Goal: Task Accomplishment & Management: Complete application form

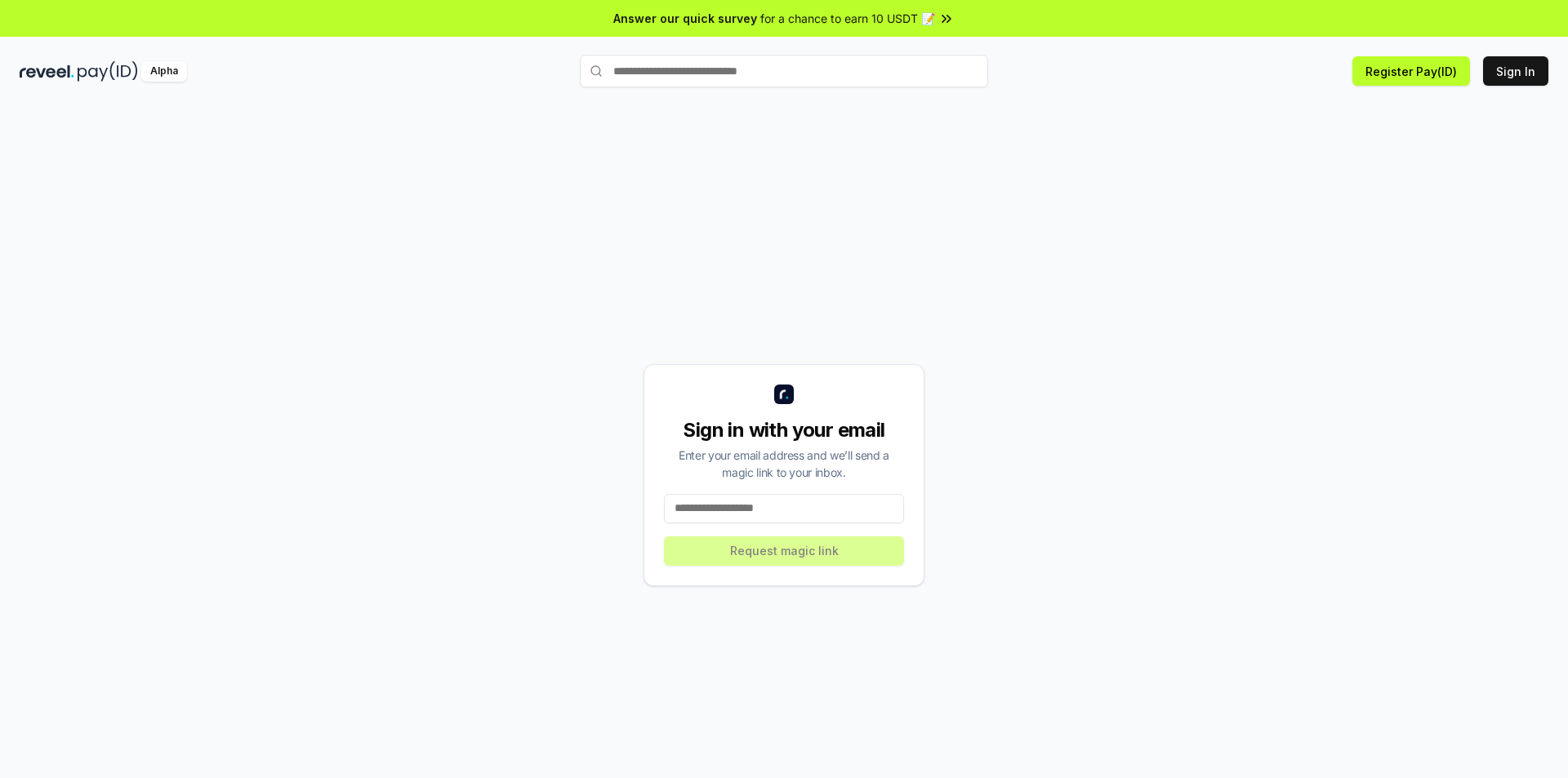
click at [721, 504] on input at bounding box center [784, 509] width 240 height 30
type input "**********"
click at [664, 537] on button "Request magic link" at bounding box center [784, 552] width 240 height 30
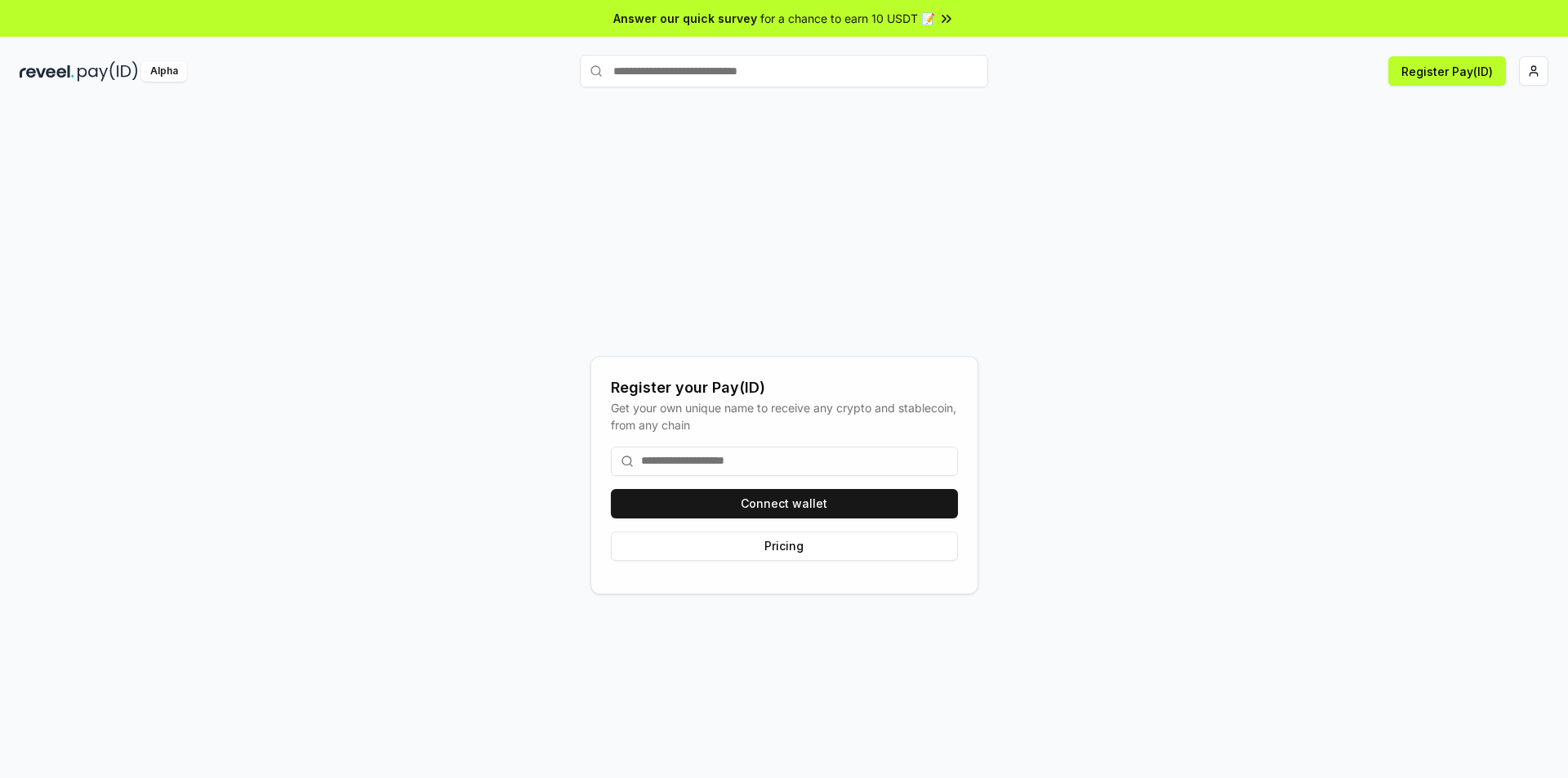
click at [733, 451] on input at bounding box center [784, 462] width 347 height 30
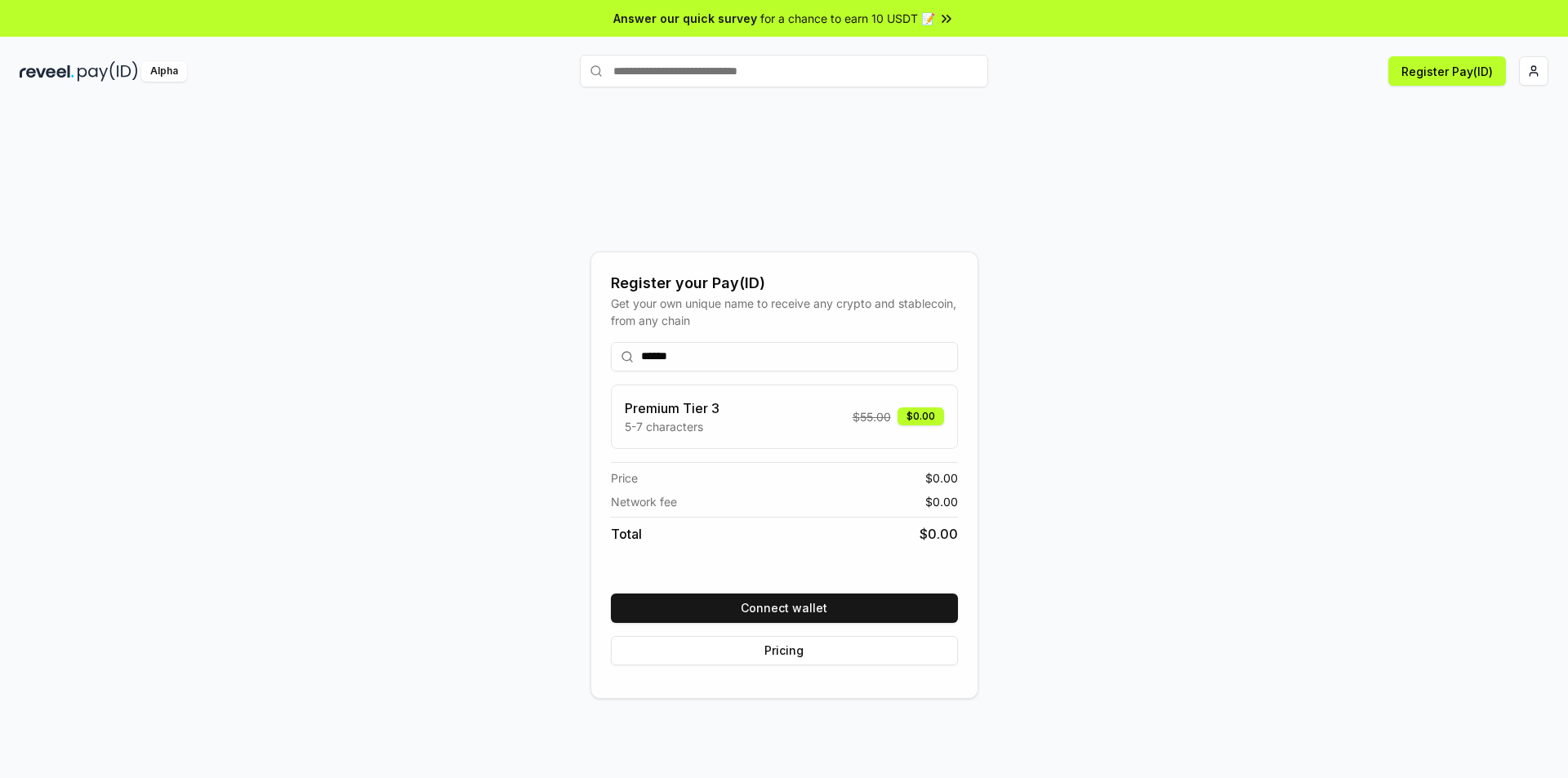
type input "******"
click at [1461, 333] on div "Register your Pay(ID) Get your own unique name to receive any crypto and stable…" at bounding box center [784, 474] width 1528 height 700
click at [1025, 190] on div "Register your Pay(ID) Get your own unique name to receive any crypto and stable…" at bounding box center [784, 474] width 1528 height 700
click at [752, 620] on button "Connect wallet" at bounding box center [784, 609] width 347 height 30
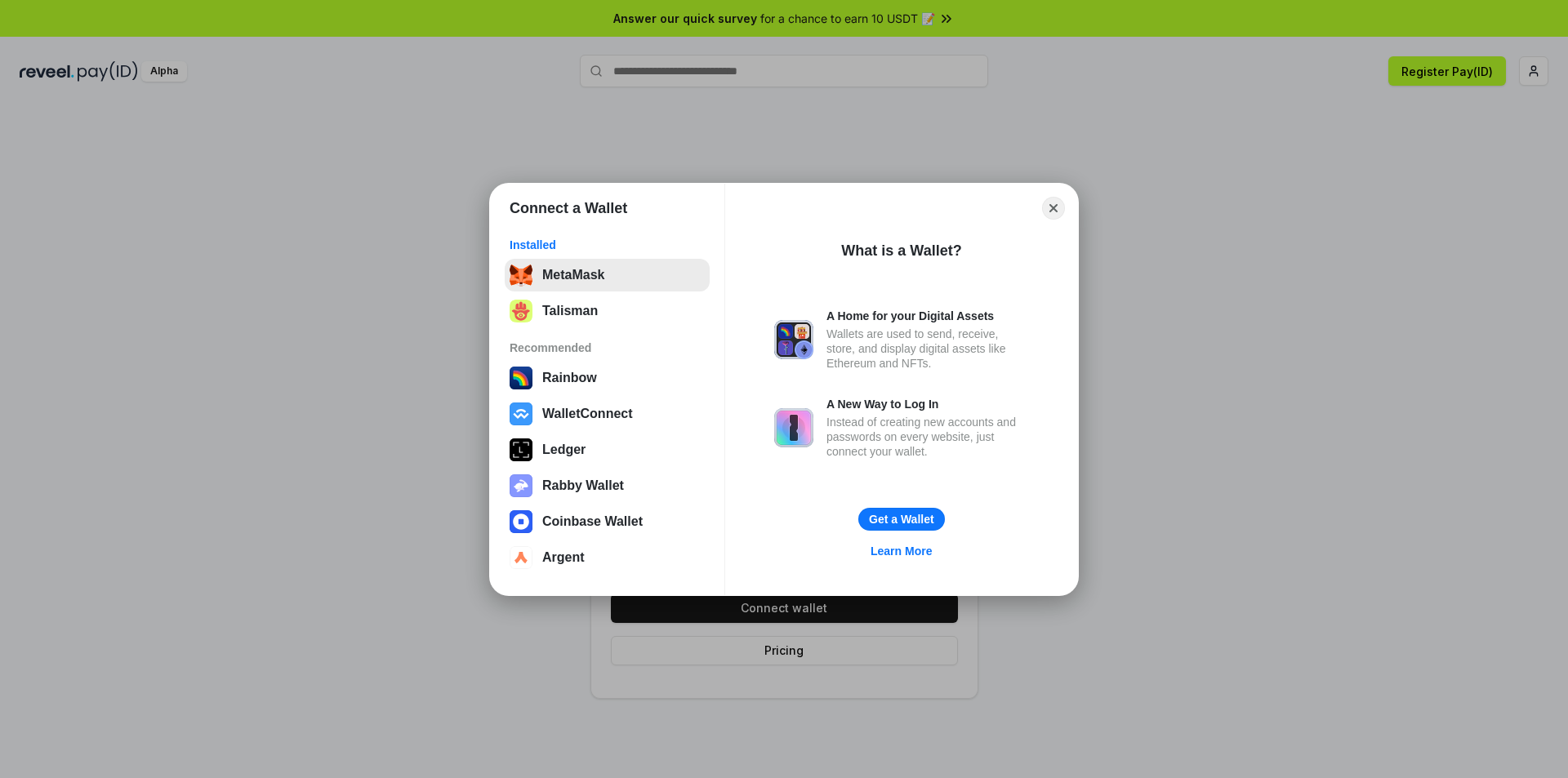
click at [590, 283] on button "MetaMask" at bounding box center [607, 275] width 205 height 33
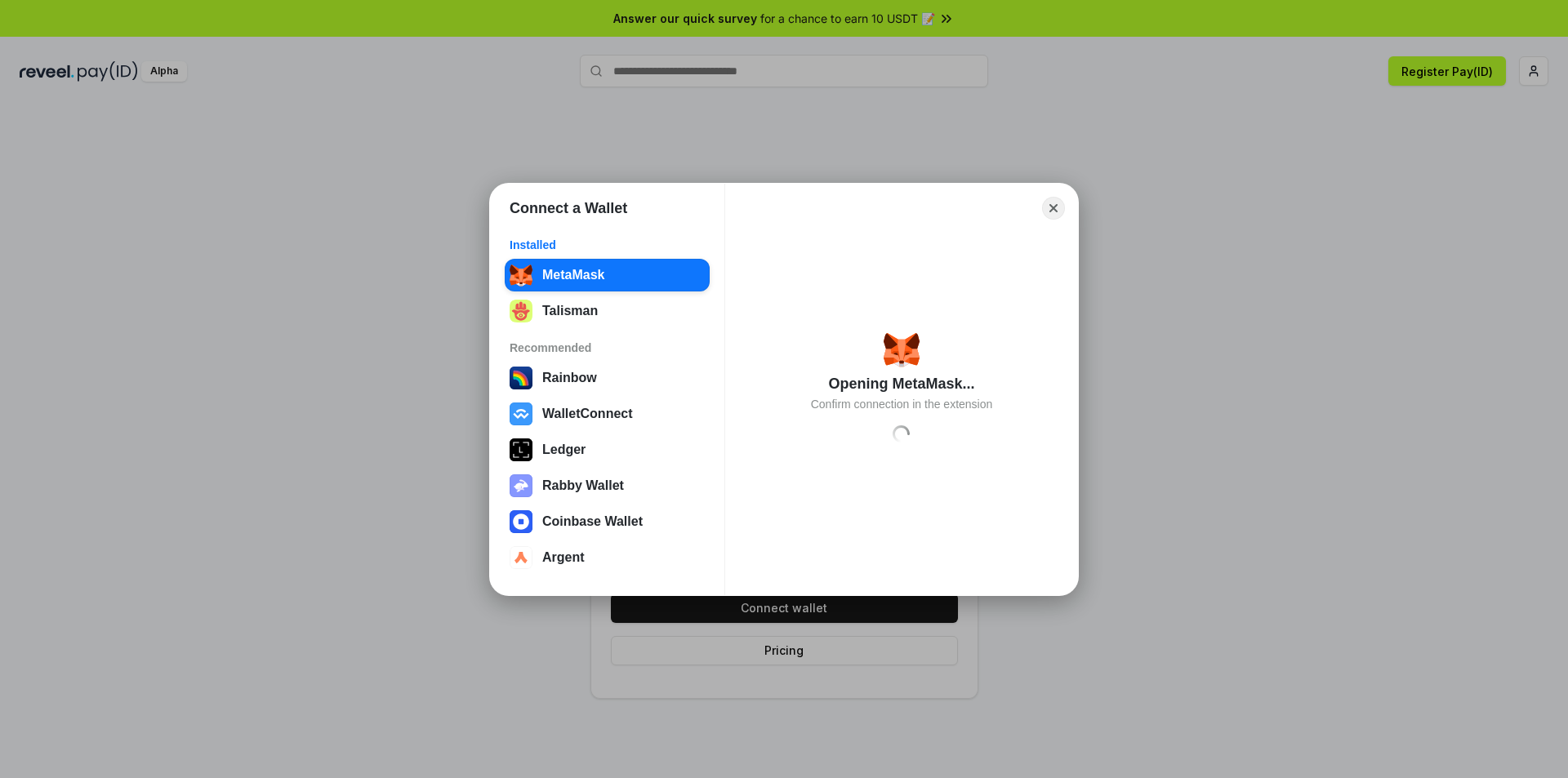
click at [945, 473] on div "Opening MetaMask... Confirm connection in the extension Loading" at bounding box center [902, 390] width 314 height 320
click at [1056, 211] on button "Close" at bounding box center [1054, 207] width 26 height 26
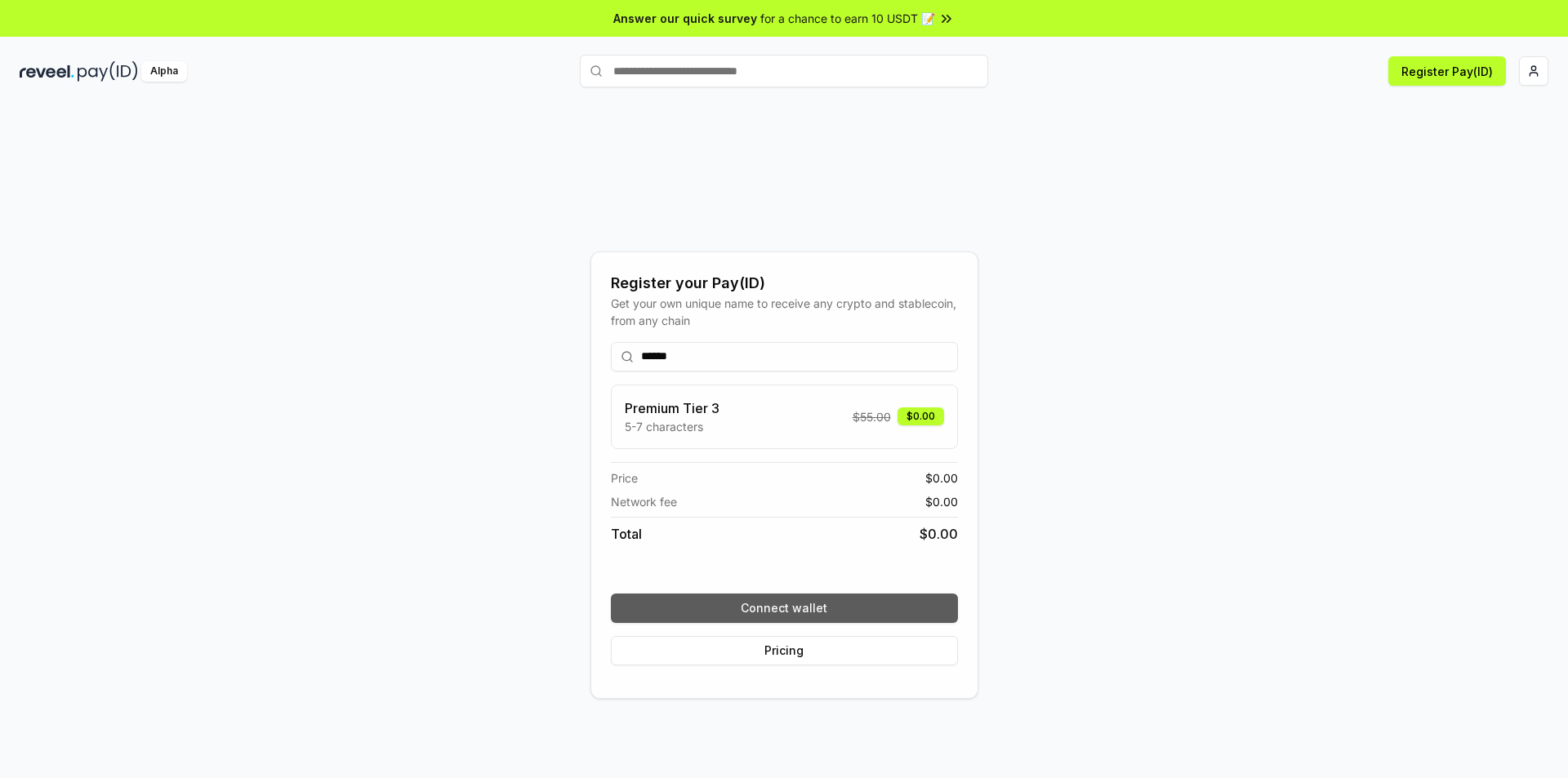
click at [823, 606] on button "Connect wallet" at bounding box center [784, 609] width 347 height 30
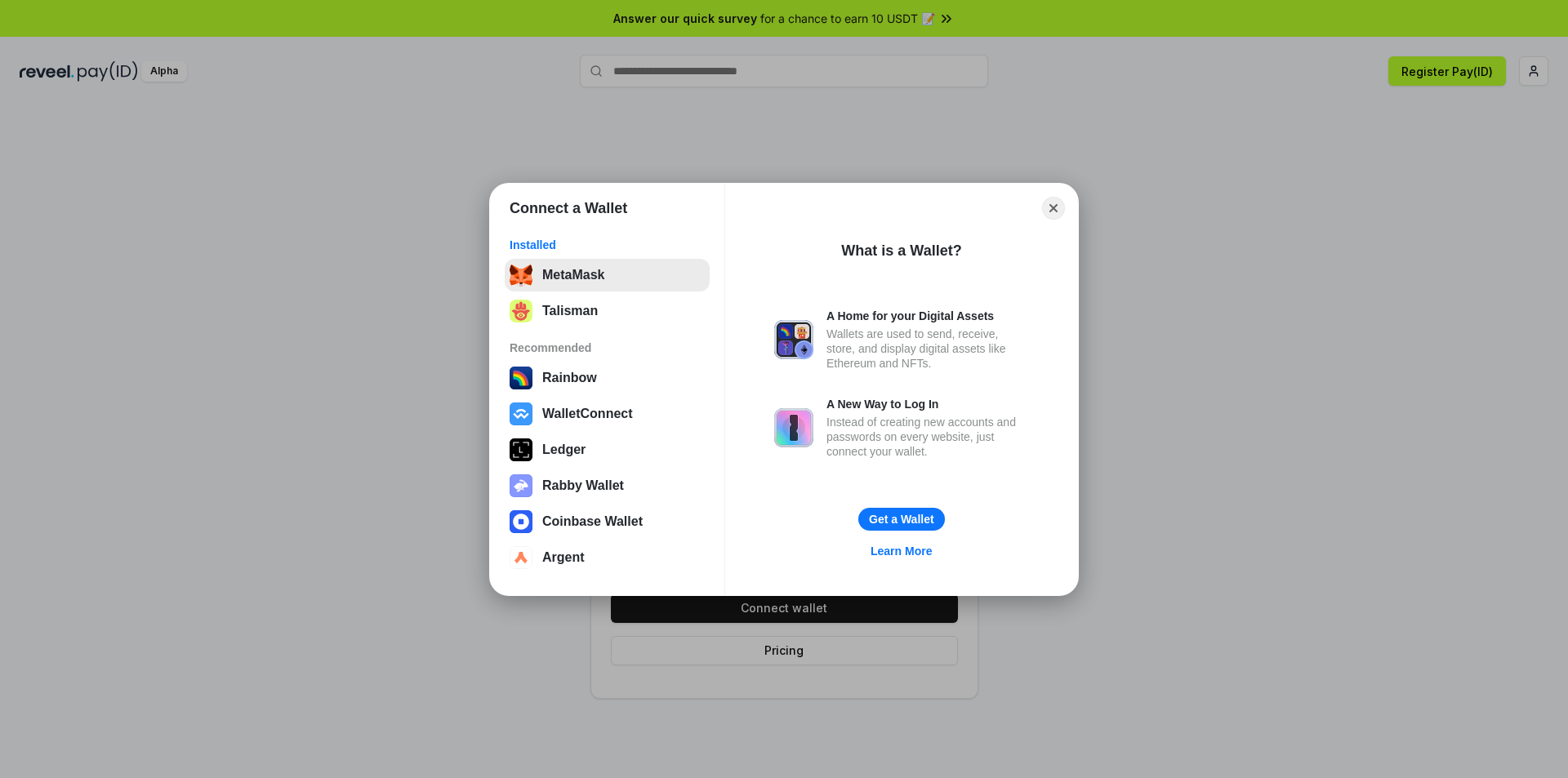
click at [612, 290] on button "MetaMask" at bounding box center [607, 275] width 205 height 33
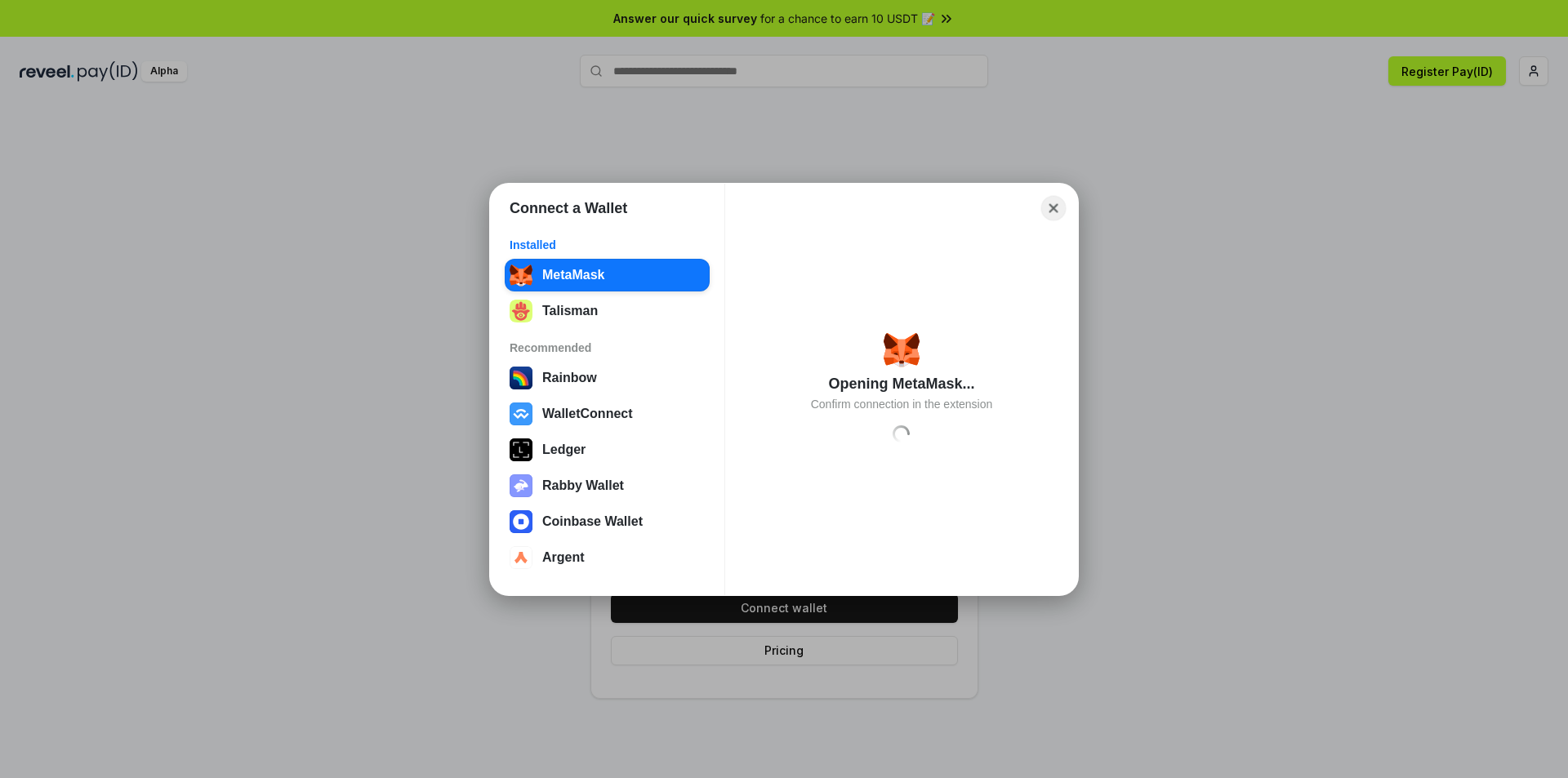
click at [1059, 210] on button "Close" at bounding box center [1054, 207] width 26 height 26
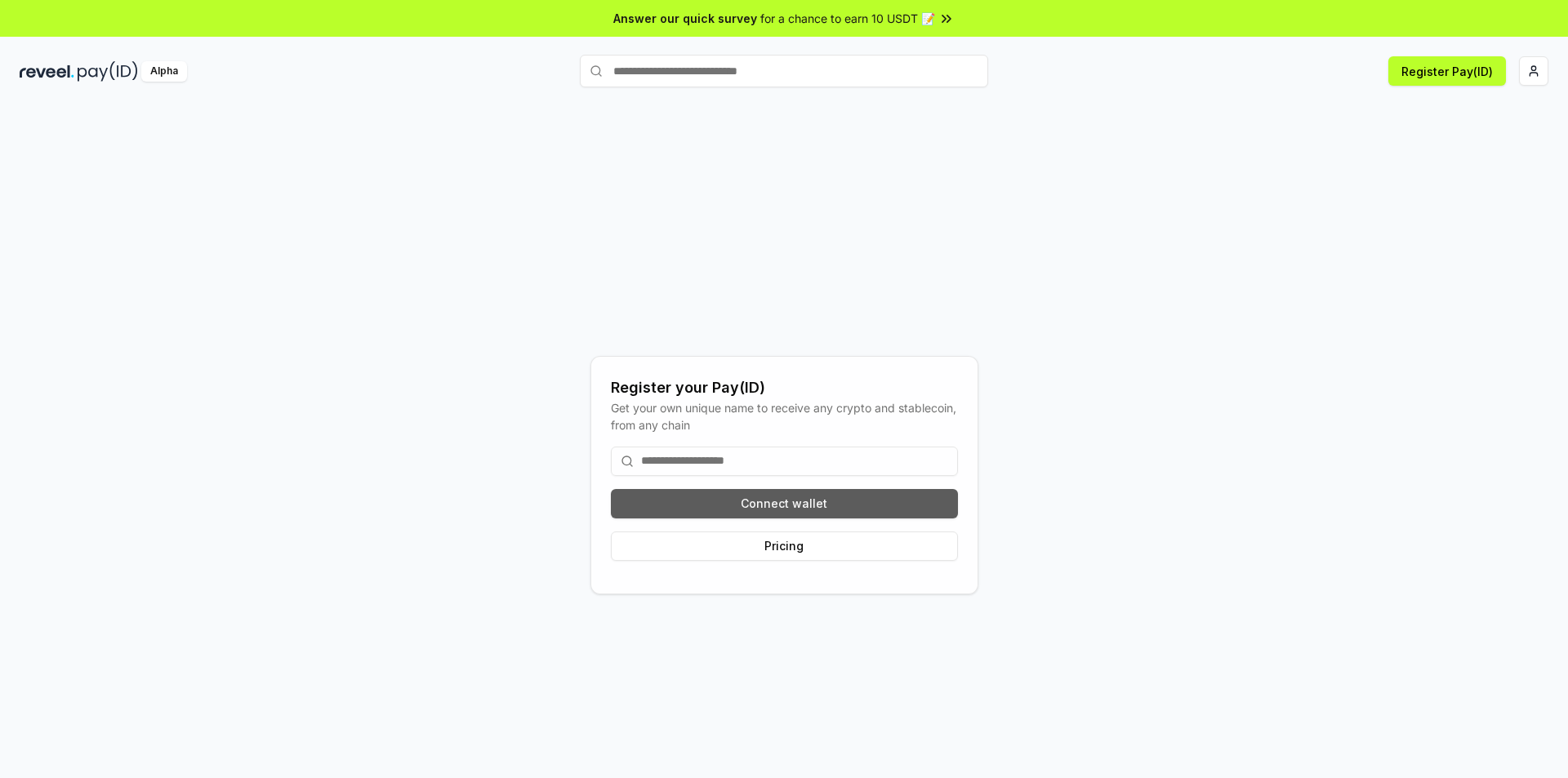
click at [775, 511] on button "Connect wallet" at bounding box center [784, 504] width 347 height 30
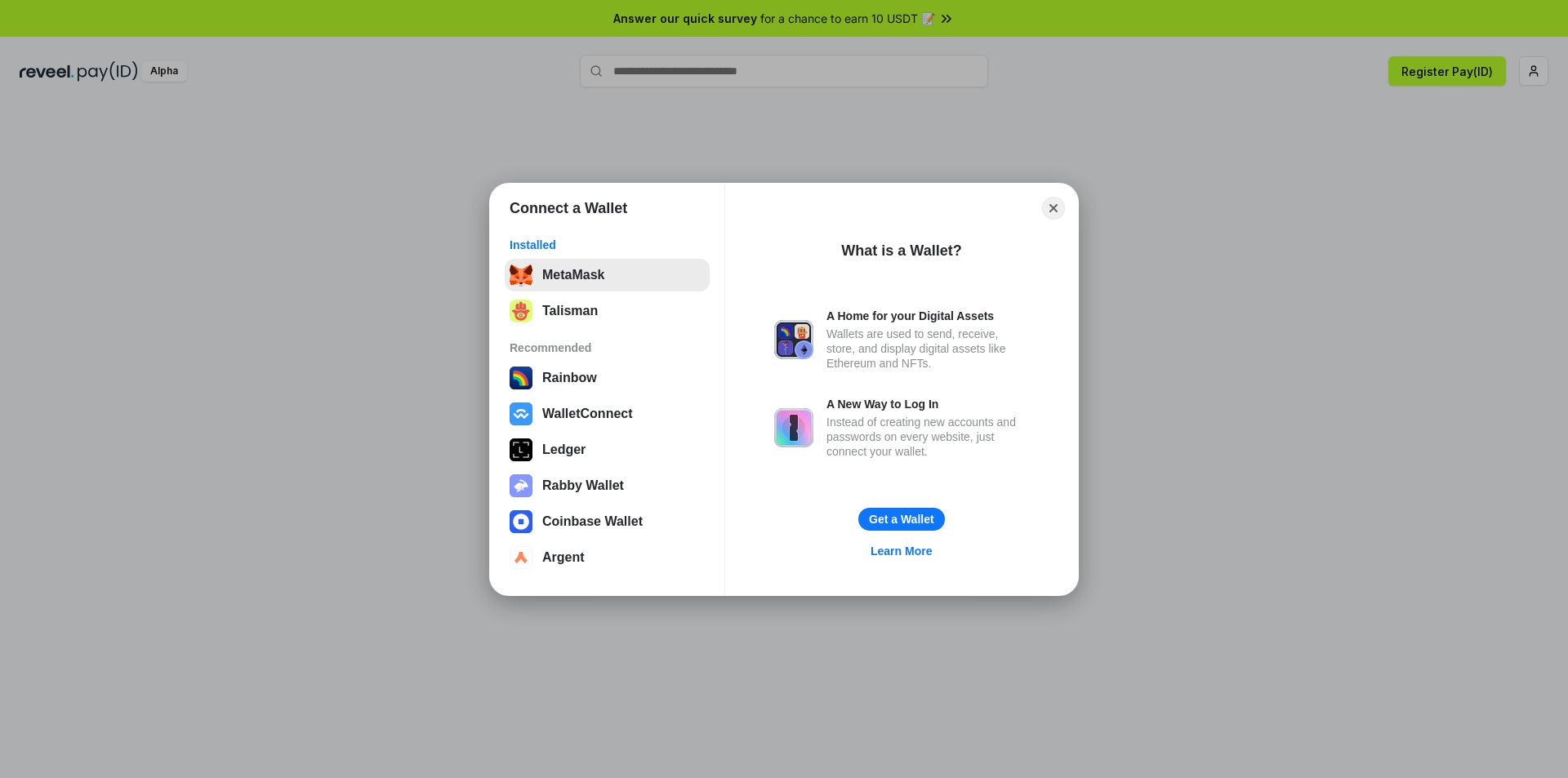
click at [591, 288] on button "MetaMask" at bounding box center [607, 275] width 205 height 33
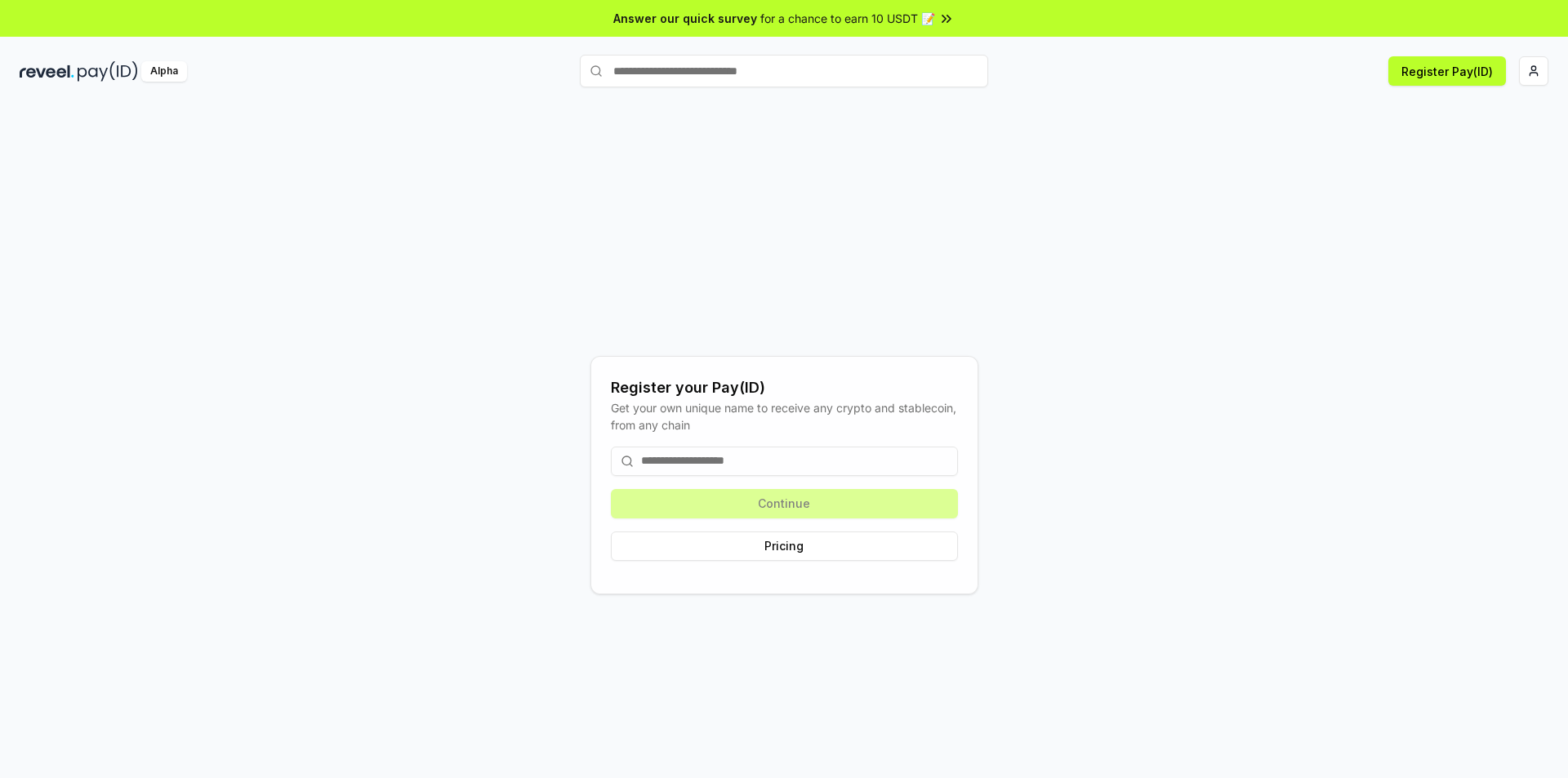
click at [794, 460] on input at bounding box center [784, 462] width 347 height 30
type input "*"
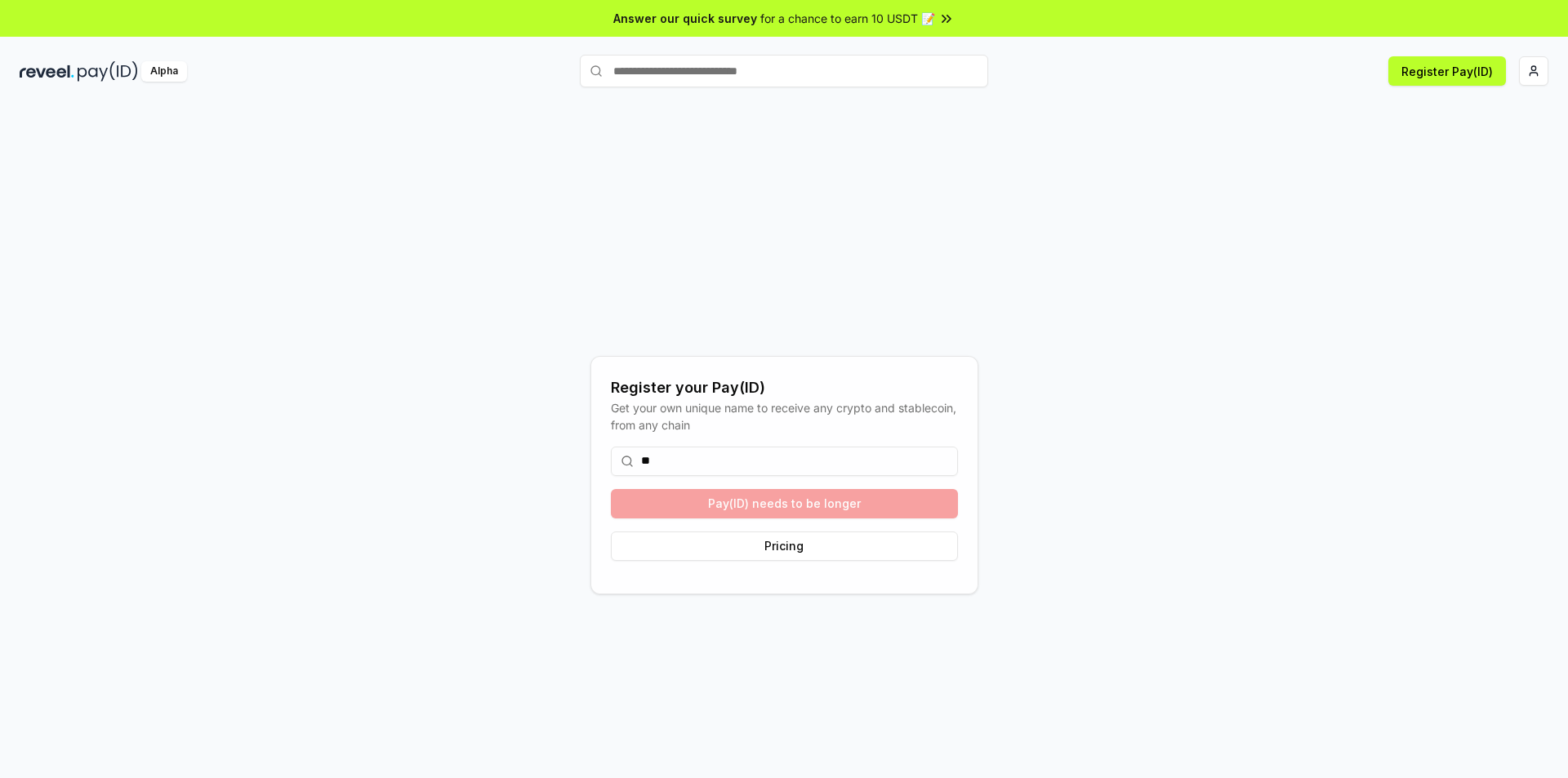
type input "*"
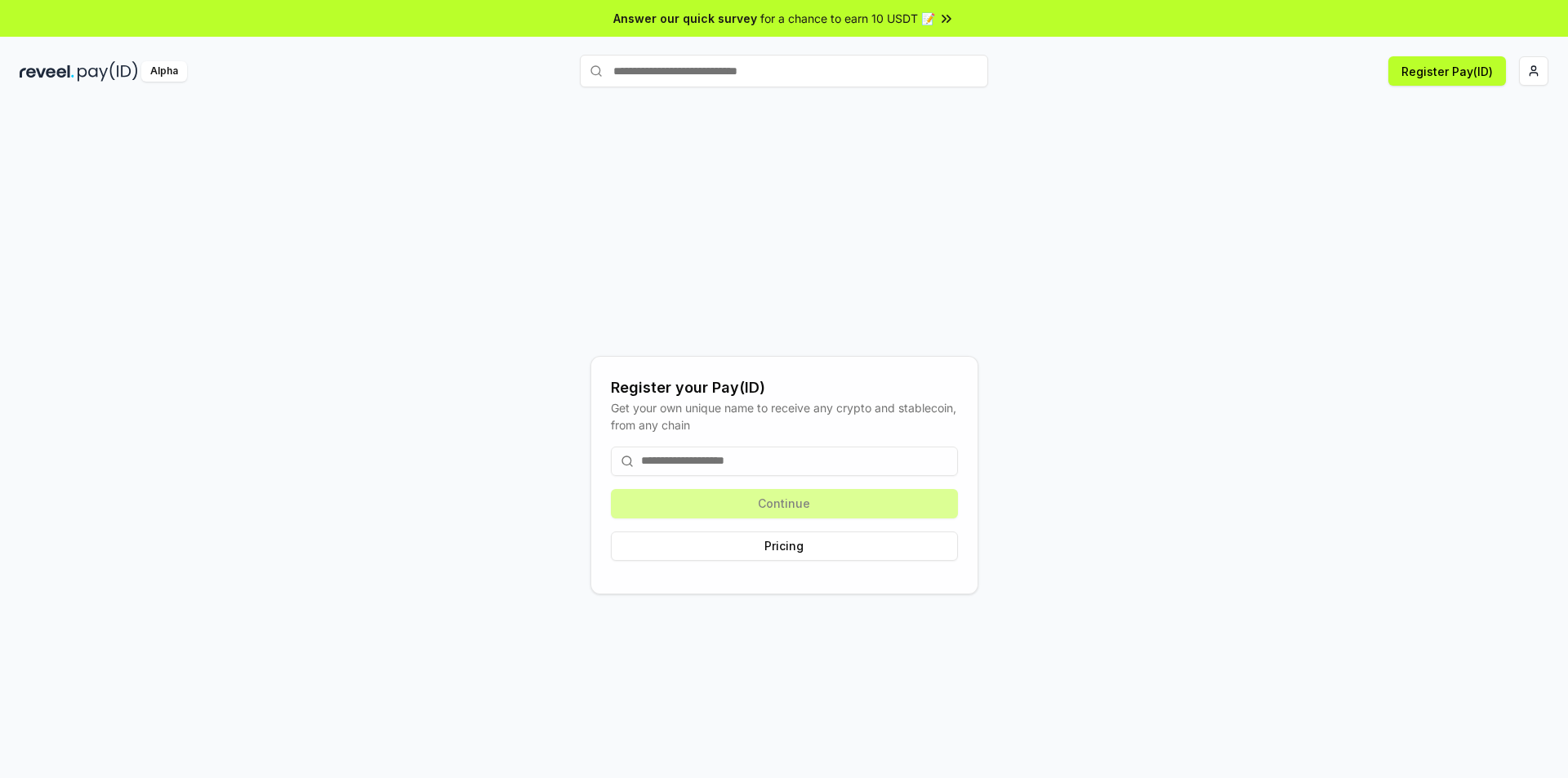
type input "*"
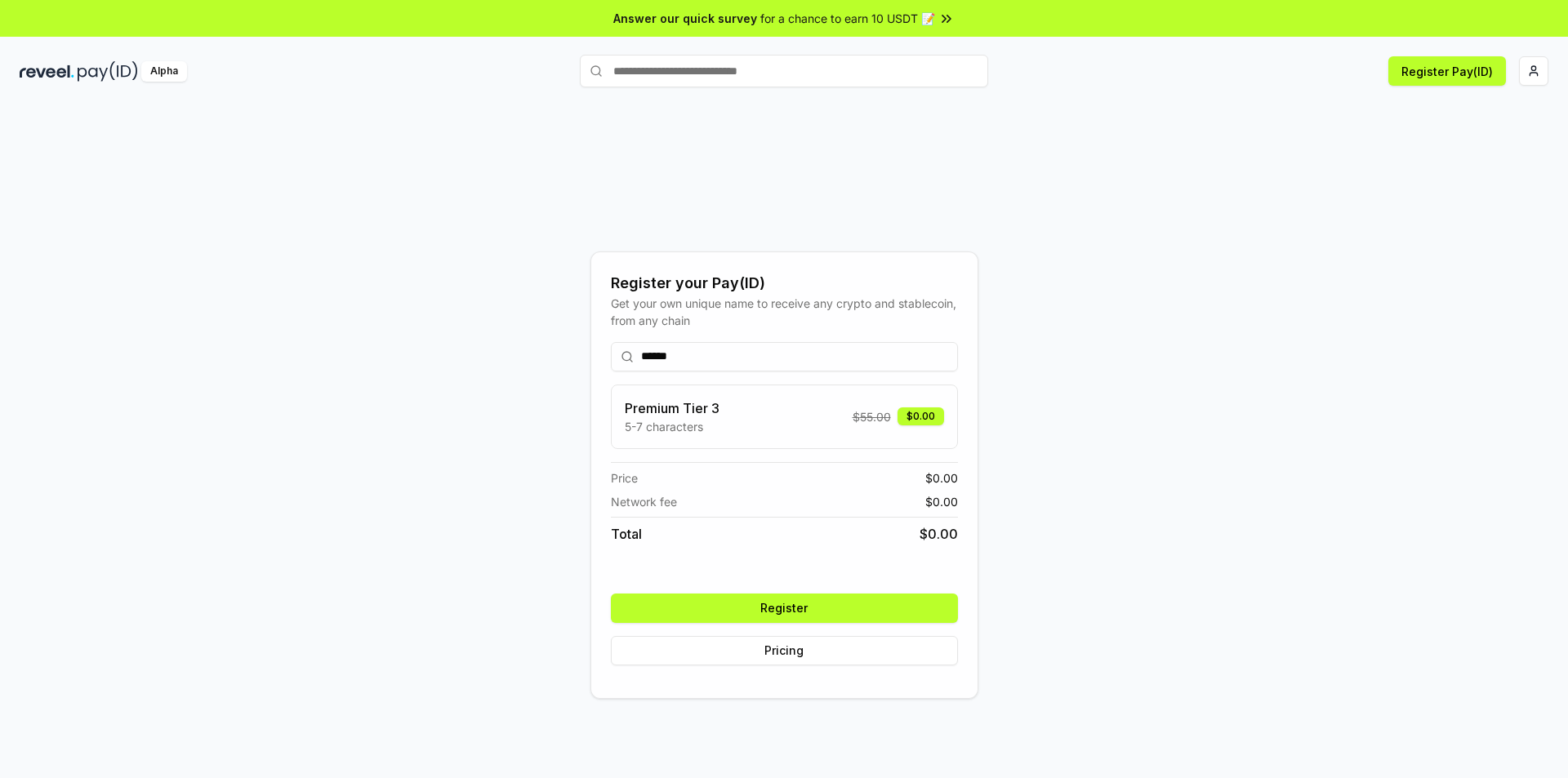
type input "******"
click at [801, 604] on button "Register" at bounding box center [784, 609] width 347 height 30
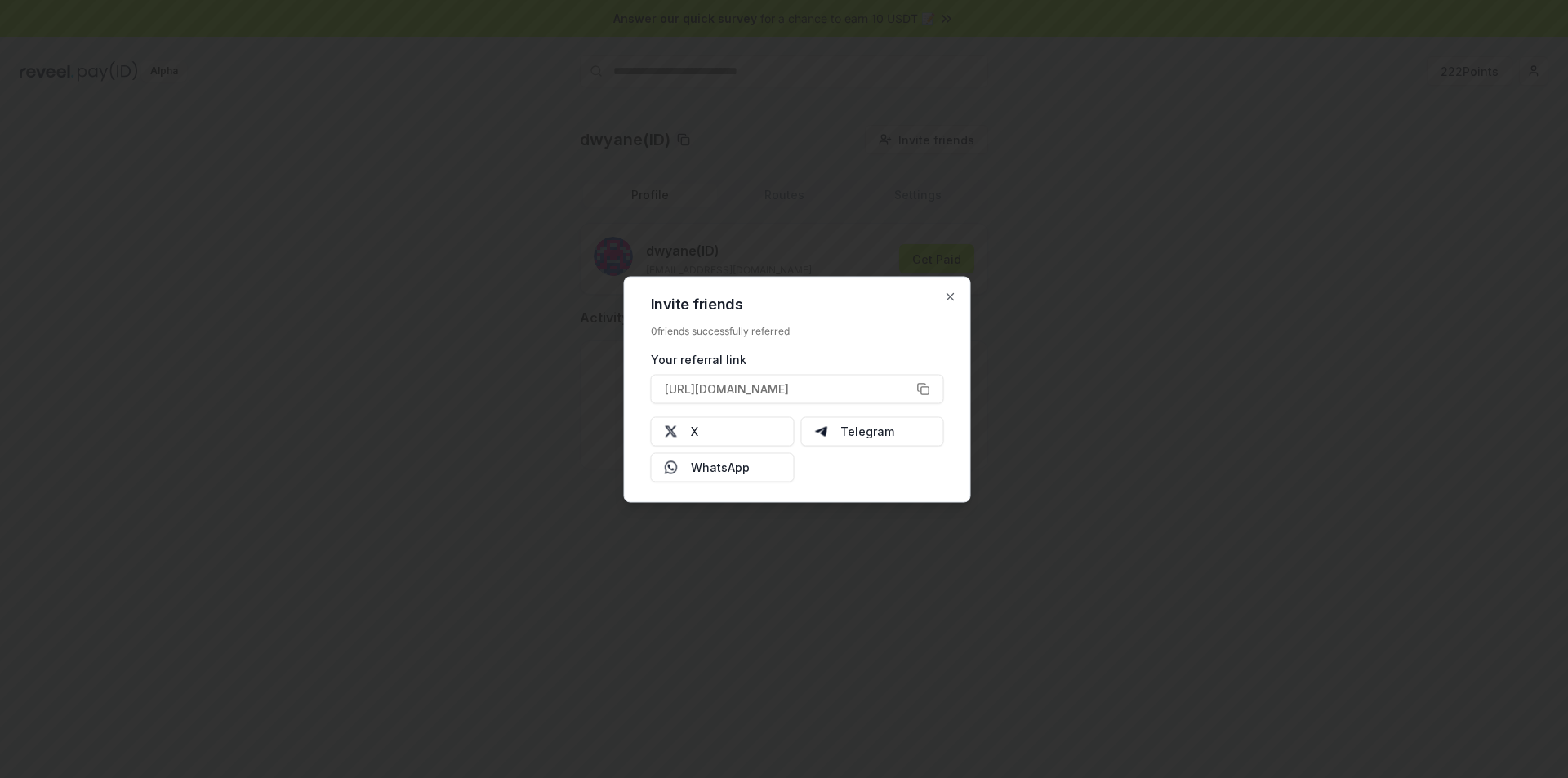
click at [959, 299] on div "Invite friends 0 friends successfully referred Your referral link [URL][DOMAIN_…" at bounding box center [798, 389] width 347 height 226
drag, startPoint x: 955, startPoint y: 282, endPoint x: 949, endPoint y: 288, distance: 8.5
click at [949, 288] on div "Invite friends 0 friends successfully referred Your referral link [URL][DOMAIN_…" at bounding box center [798, 389] width 347 height 226
click at [944, 297] on icon "button" at bounding box center [950, 296] width 13 height 13
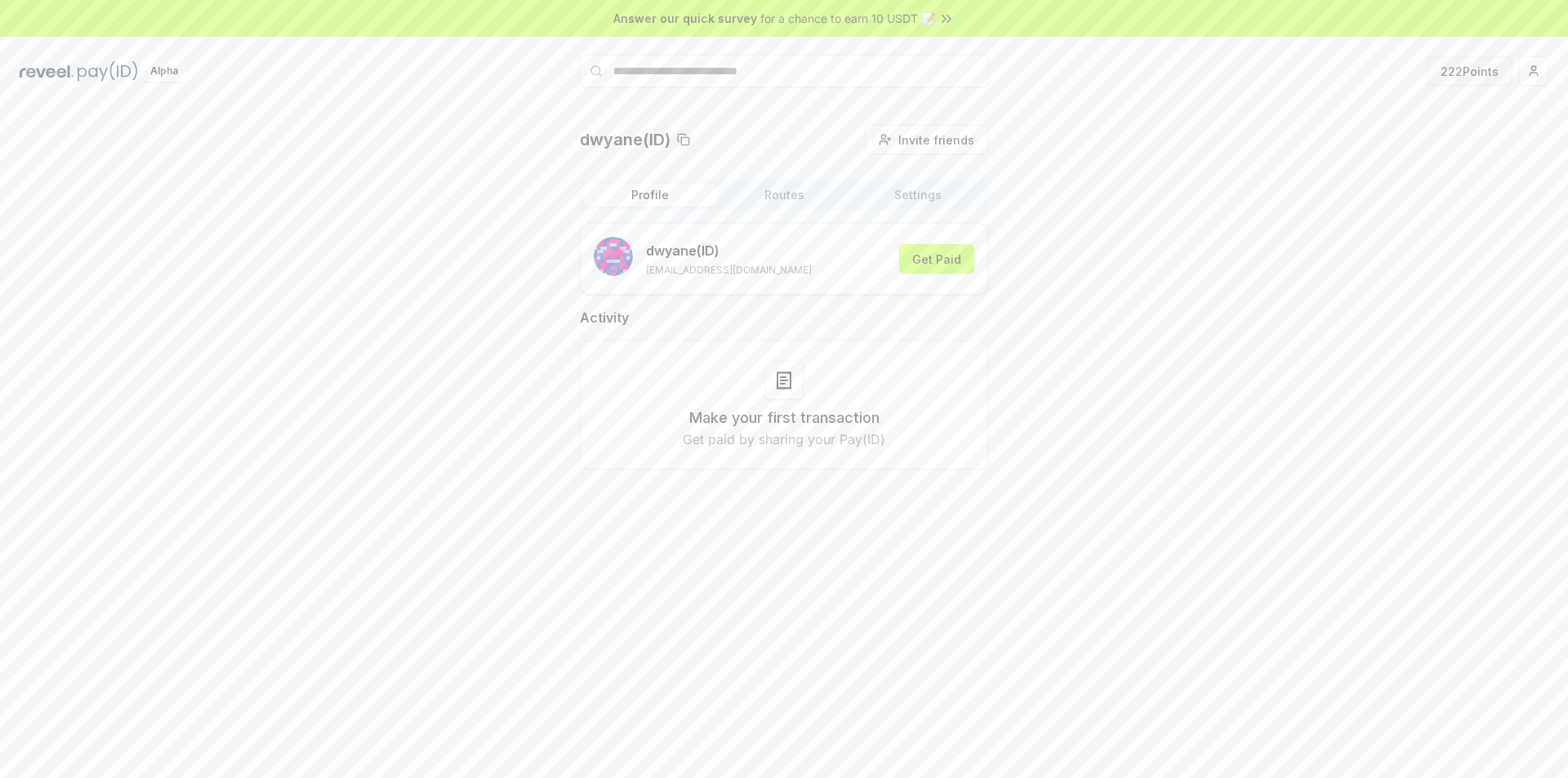
click at [1463, 76] on button "222 Points" at bounding box center [1470, 71] width 86 height 30
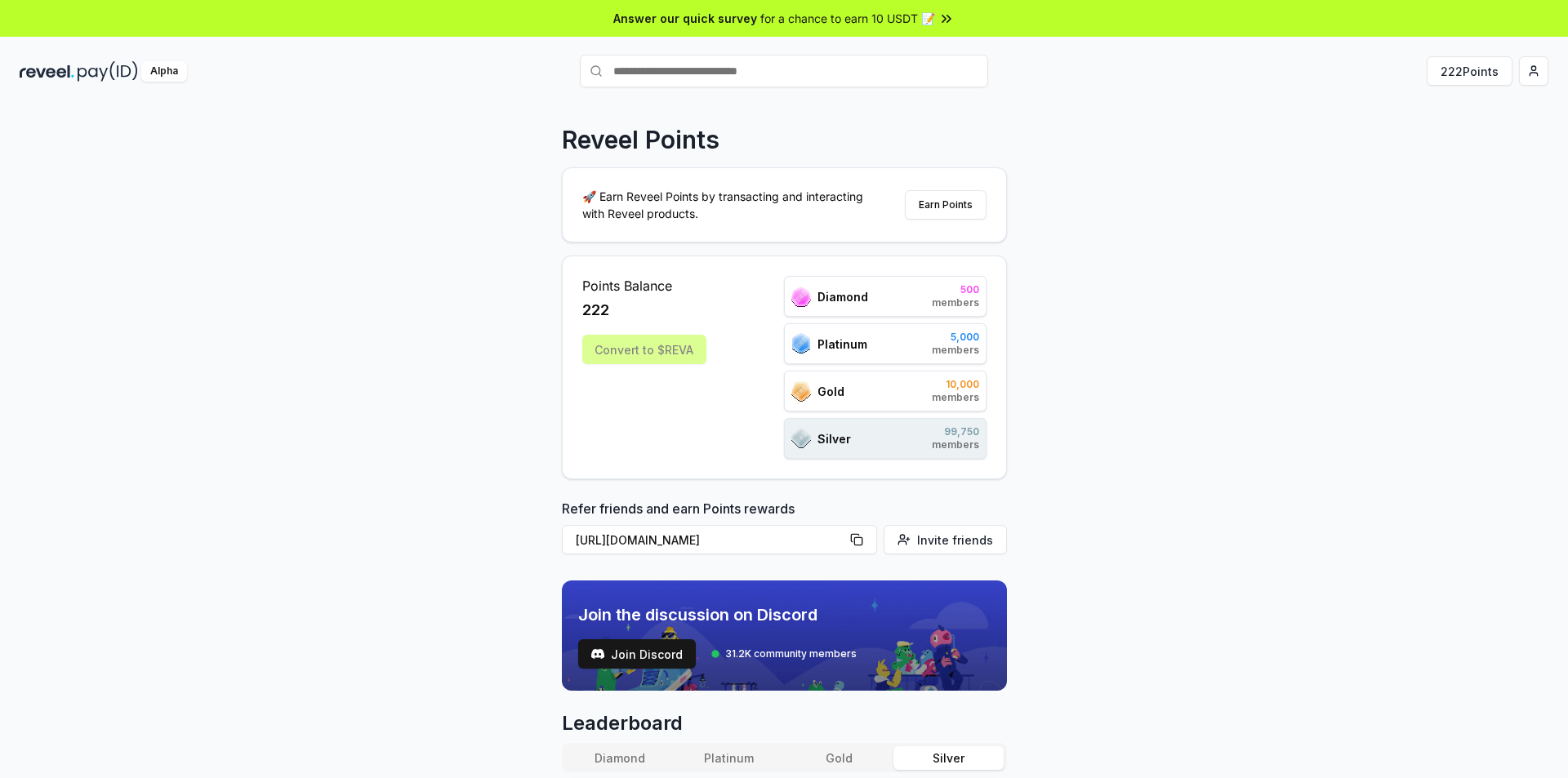
click at [649, 352] on div "Convert to $REVA" at bounding box center [644, 349] width 124 height 30
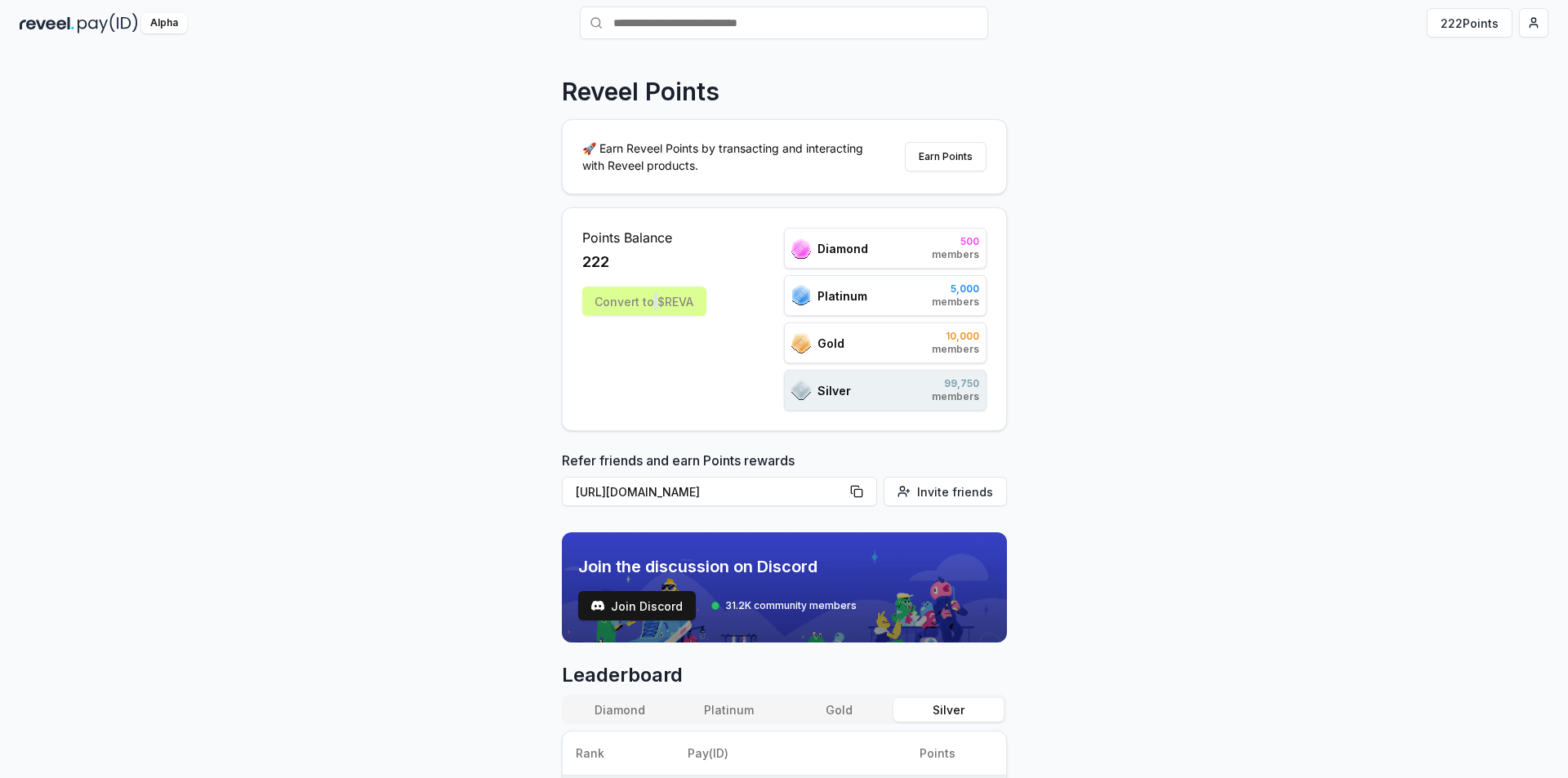
scroll to position [82, 0]
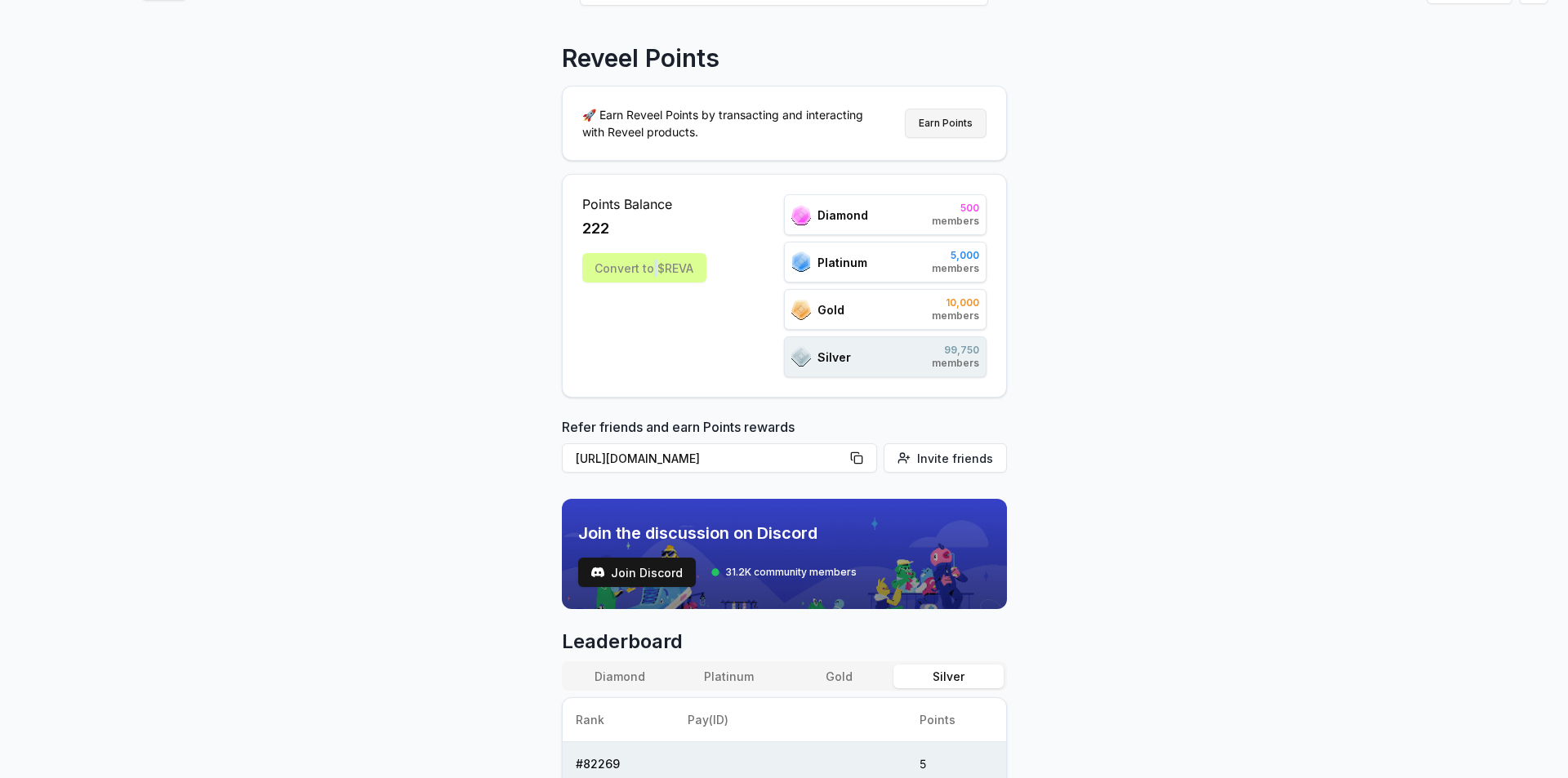
click at [939, 136] on button "Earn Points" at bounding box center [945, 124] width 82 height 30
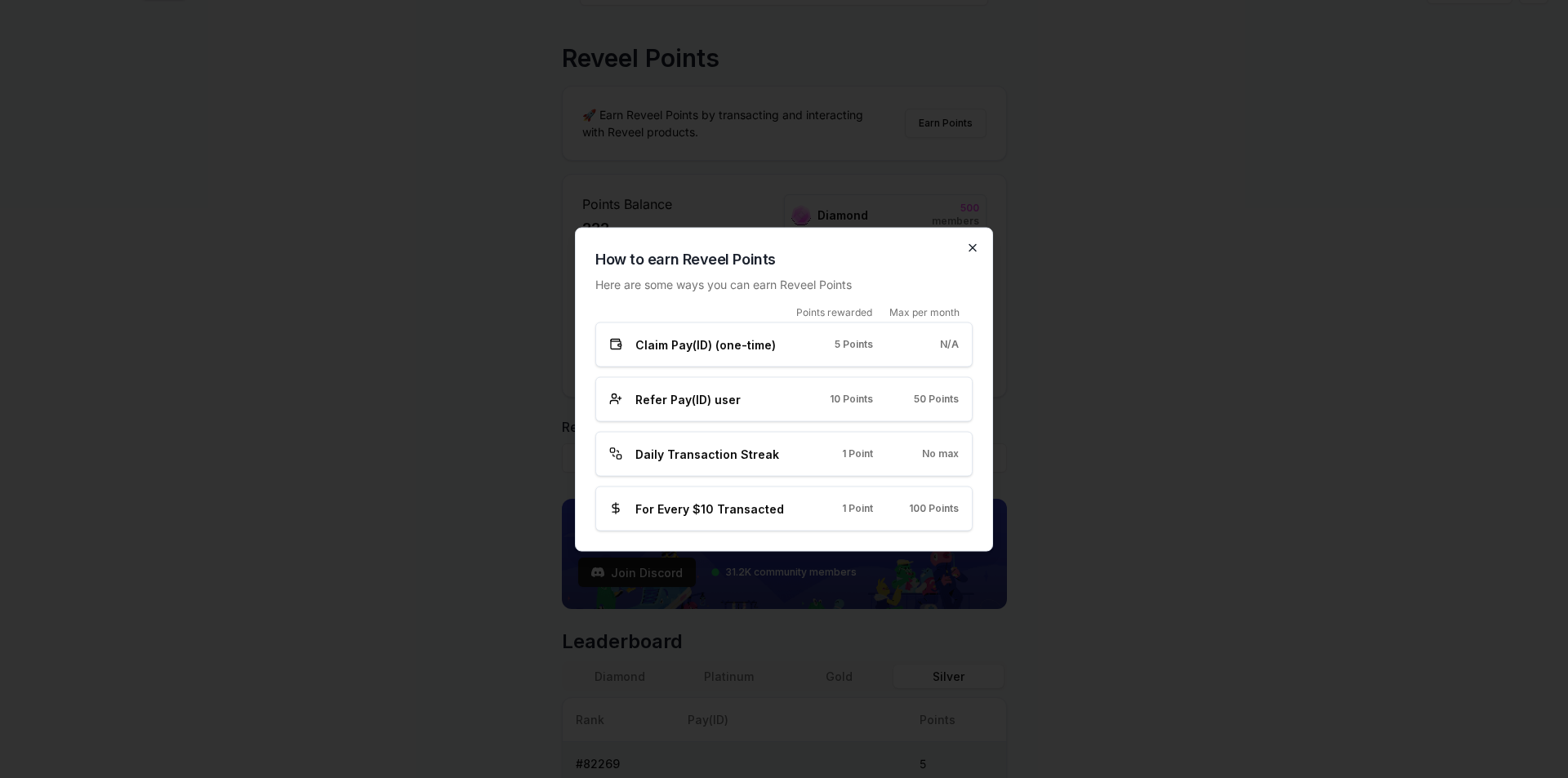
click at [976, 244] on icon "button" at bounding box center [973, 248] width 13 height 13
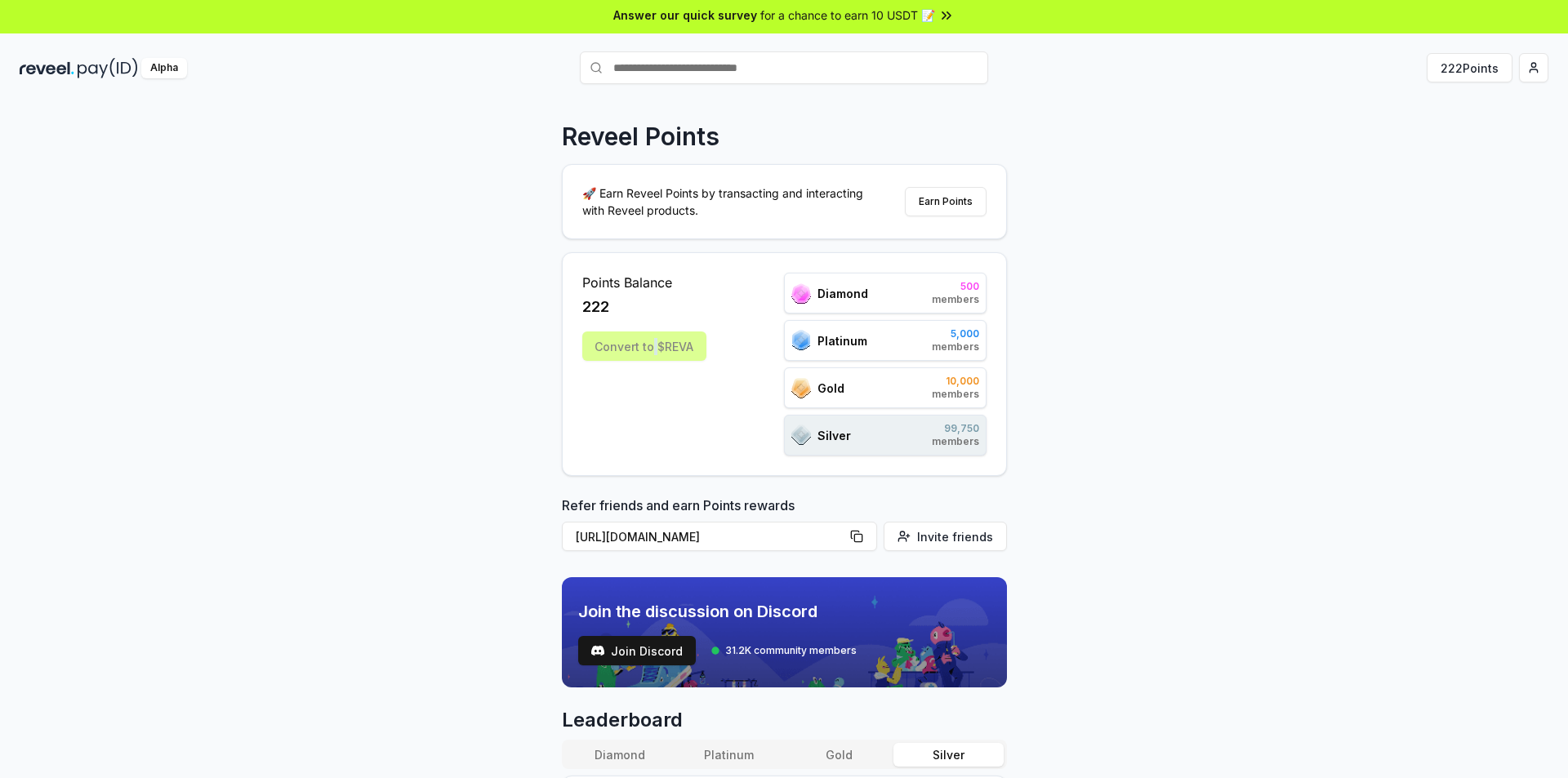
scroll to position [0, 0]
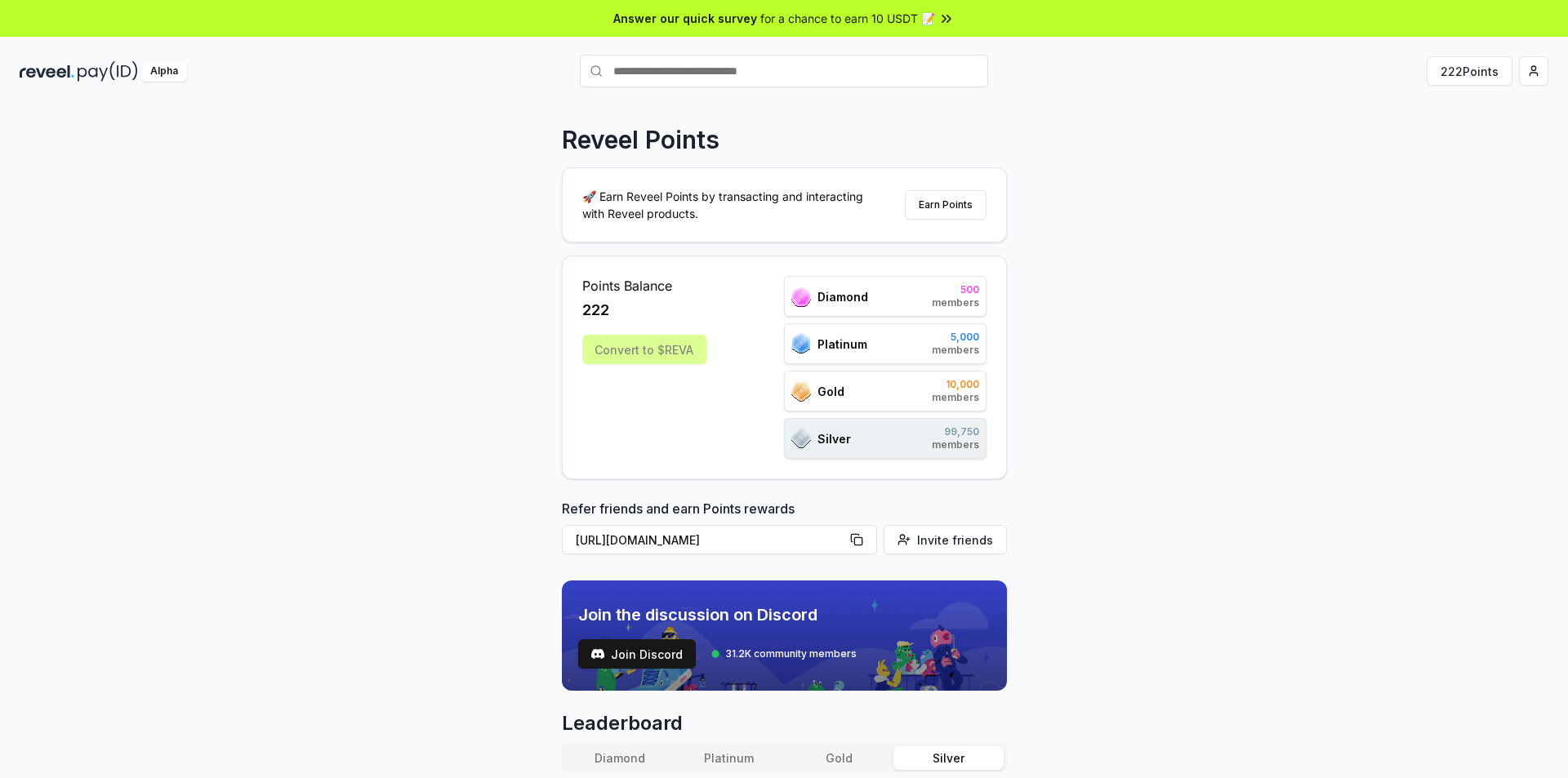
click at [1516, 55] on div "Alpha 222 Points" at bounding box center [784, 70] width 1568 height 42
click at [1493, 78] on button "222 Points" at bounding box center [1470, 71] width 86 height 30
